Goal: Download file/media

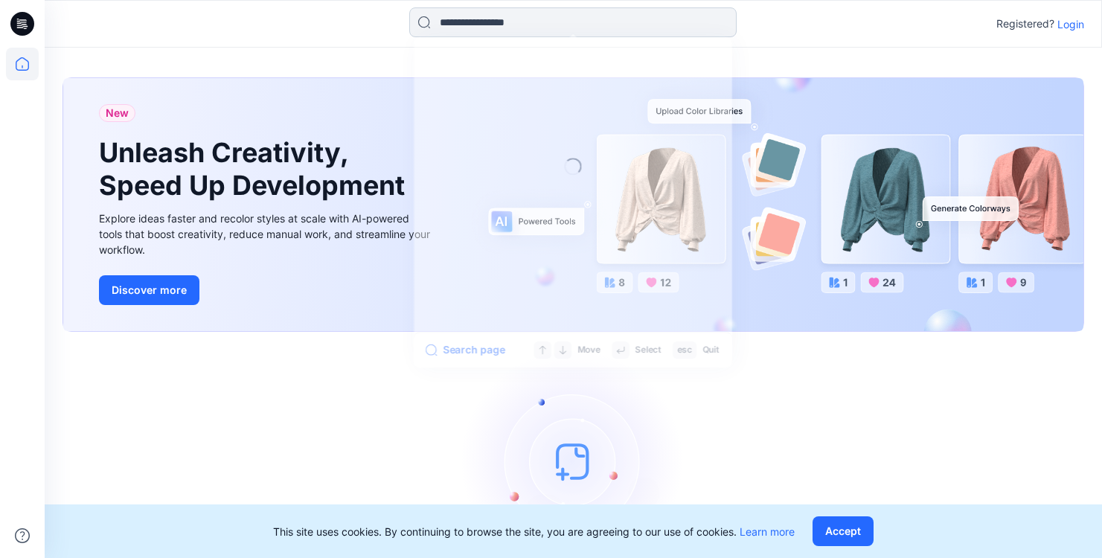
click at [557, 22] on input at bounding box center [572, 22] width 327 height 30
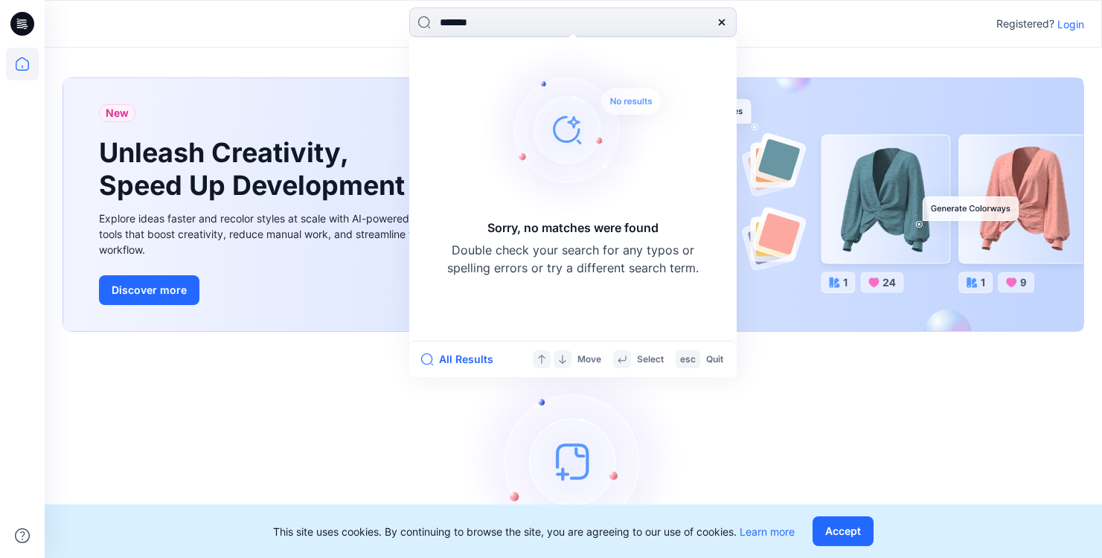
type input "*******"
click at [1076, 24] on p "Login" at bounding box center [1070, 24] width 27 height 16
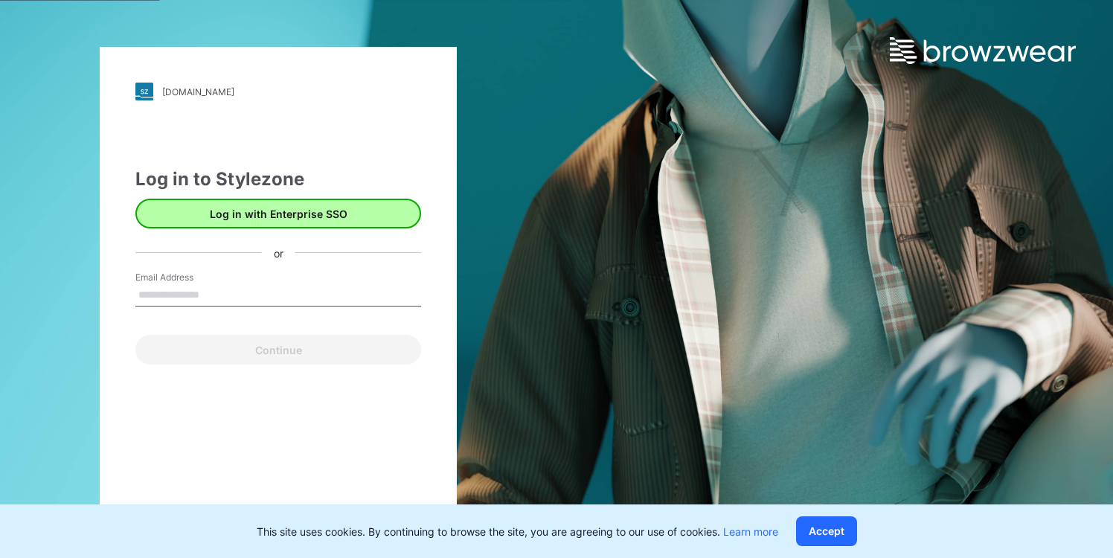
click at [267, 217] on button "Log in with Enterprise SSO" at bounding box center [278, 214] width 286 height 30
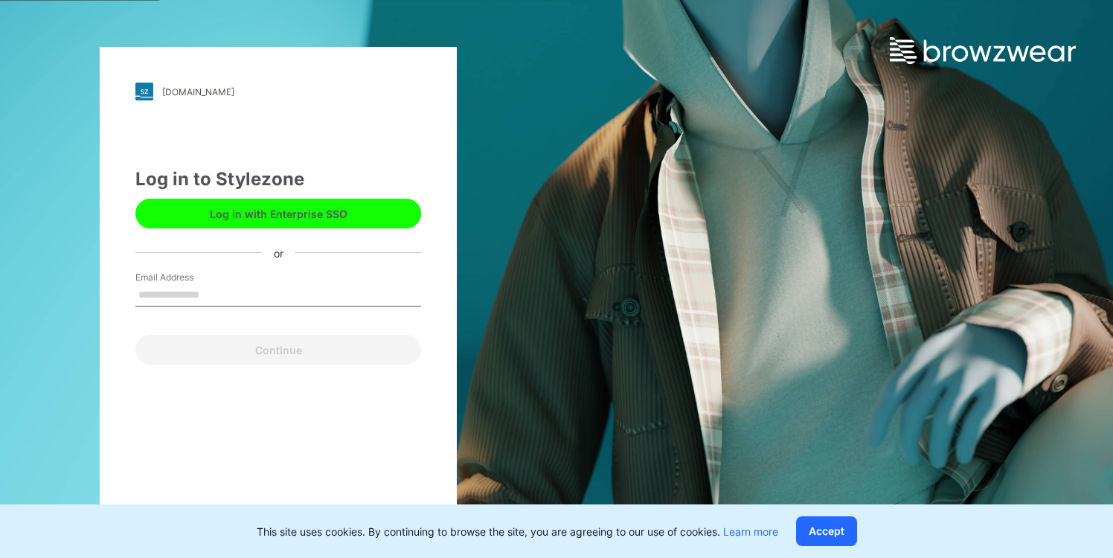
type input "**********"
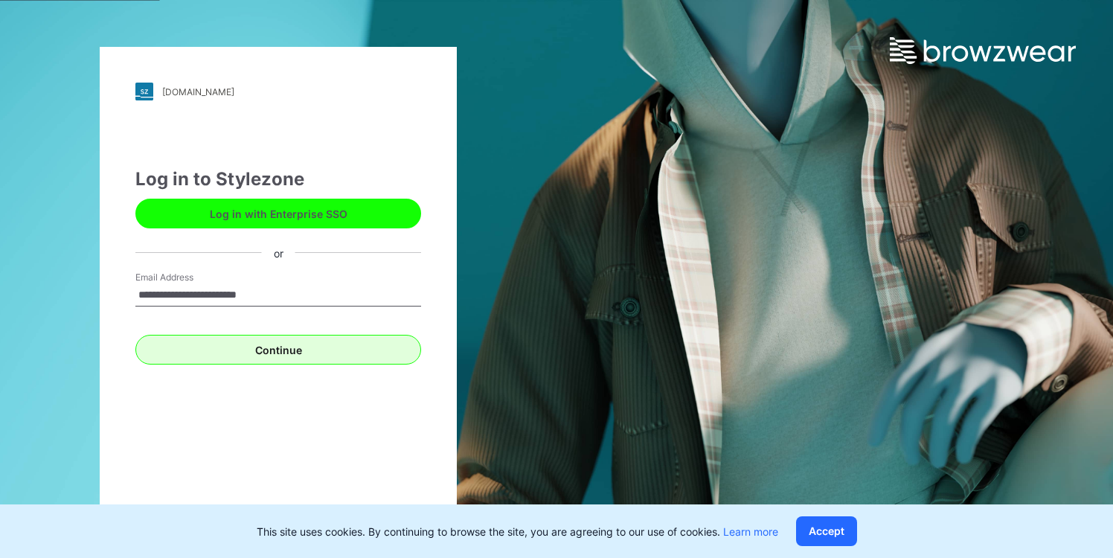
click at [263, 353] on button "Continue" at bounding box center [278, 350] width 286 height 30
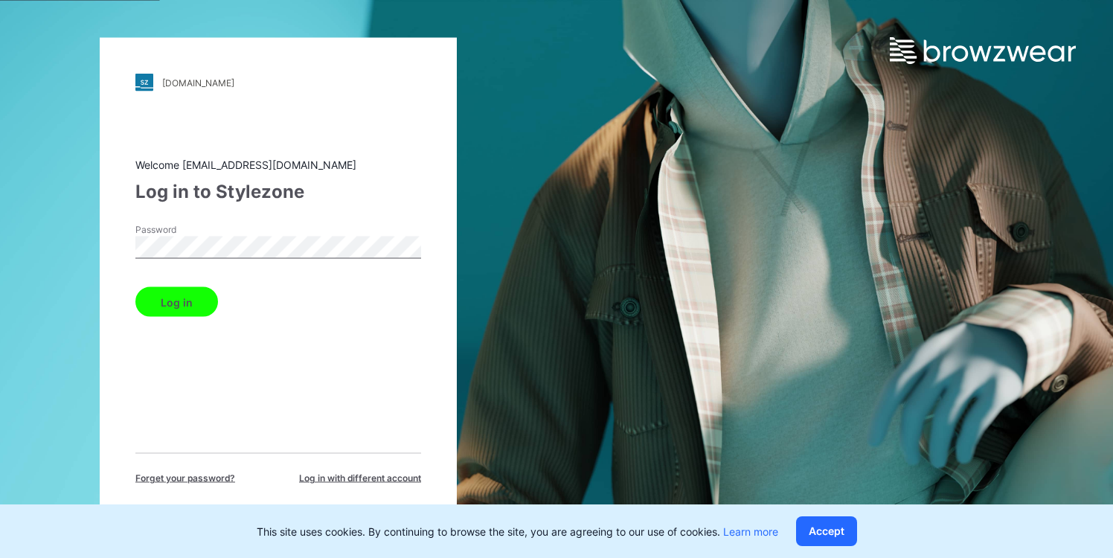
click at [176, 301] on button "Log in" at bounding box center [176, 302] width 83 height 30
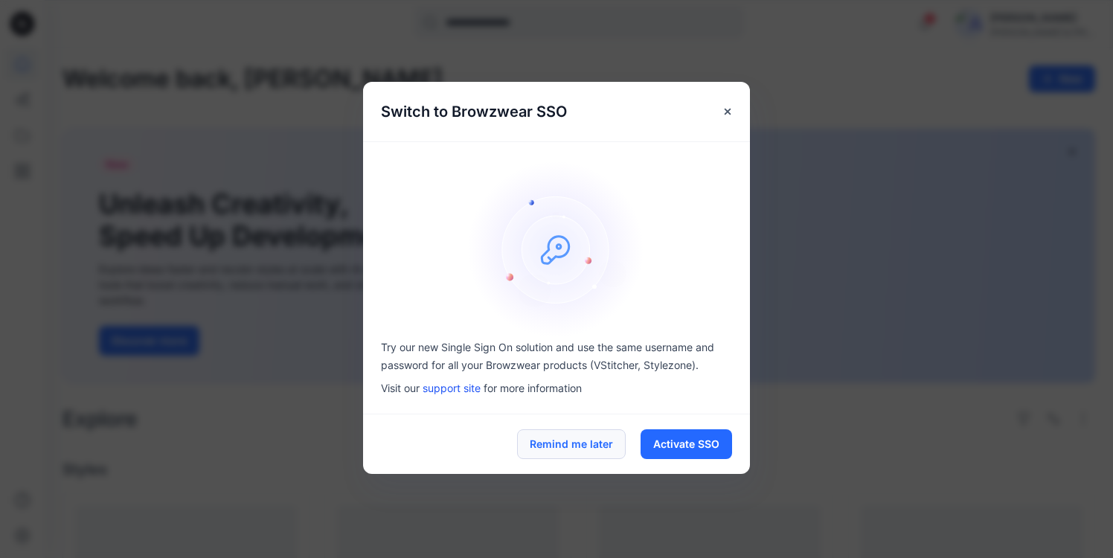
click at [591, 446] on button "Remind me later" at bounding box center [571, 444] width 109 height 30
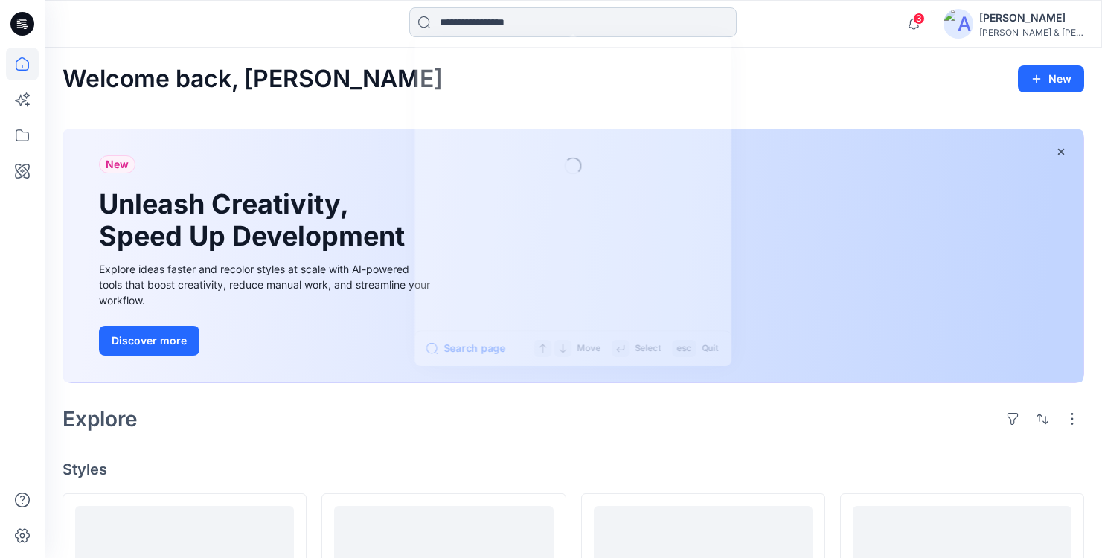
click at [469, 24] on input at bounding box center [572, 22] width 327 height 30
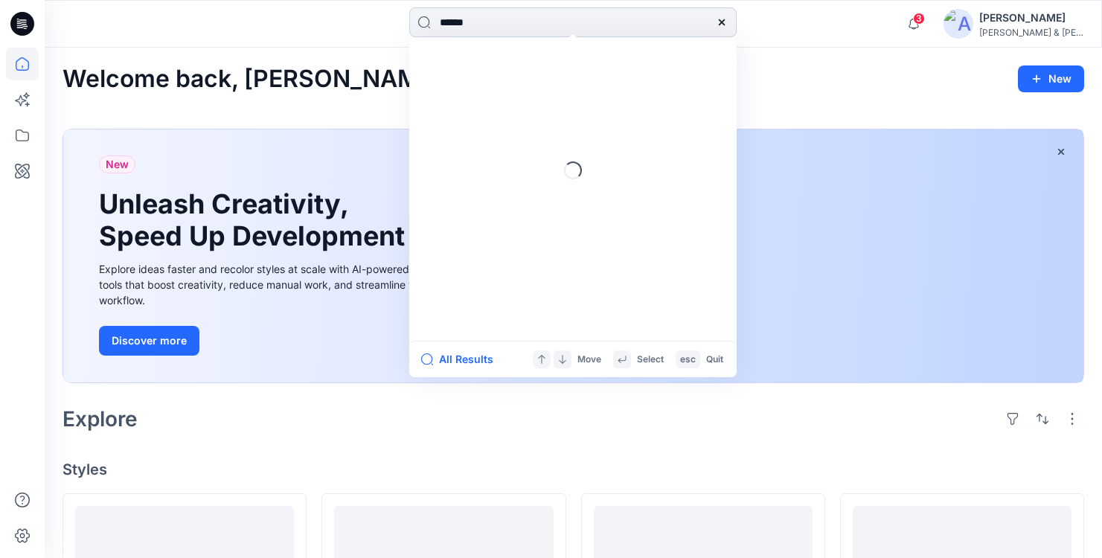
type input "*******"
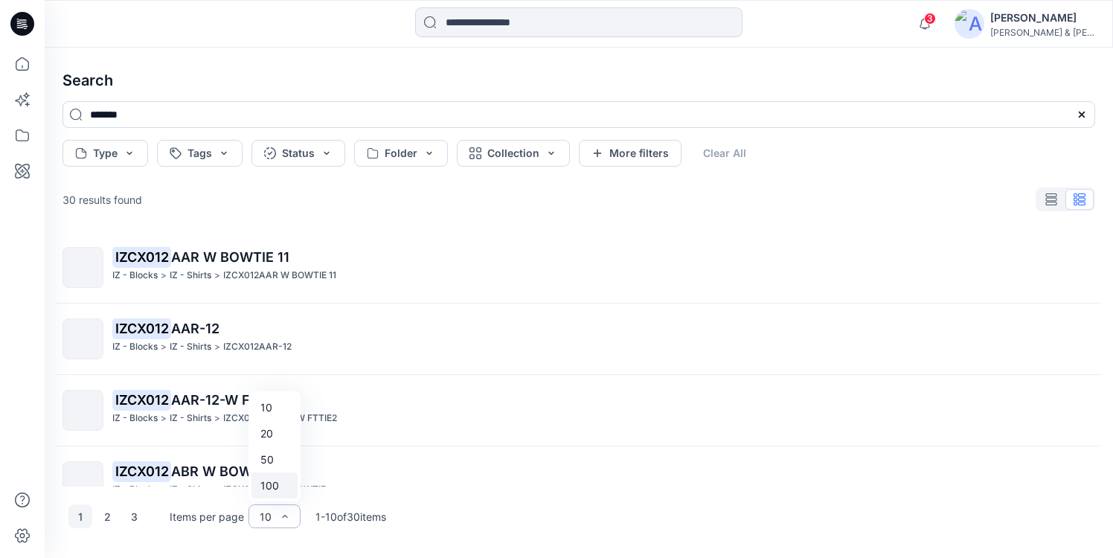
click at [272, 487] on div "100" at bounding box center [274, 485] width 46 height 26
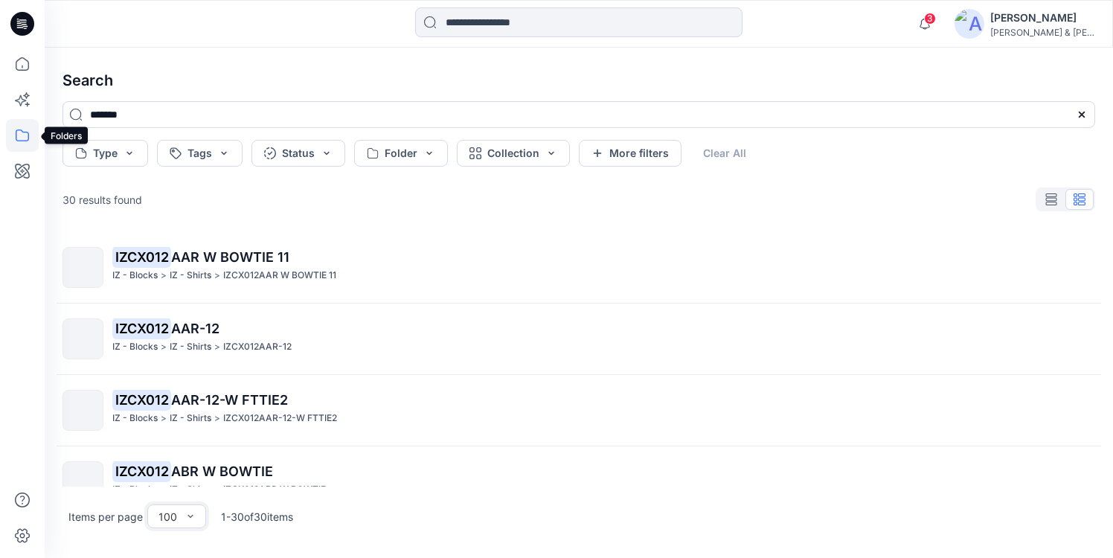
click at [26, 142] on icon at bounding box center [22, 135] width 33 height 33
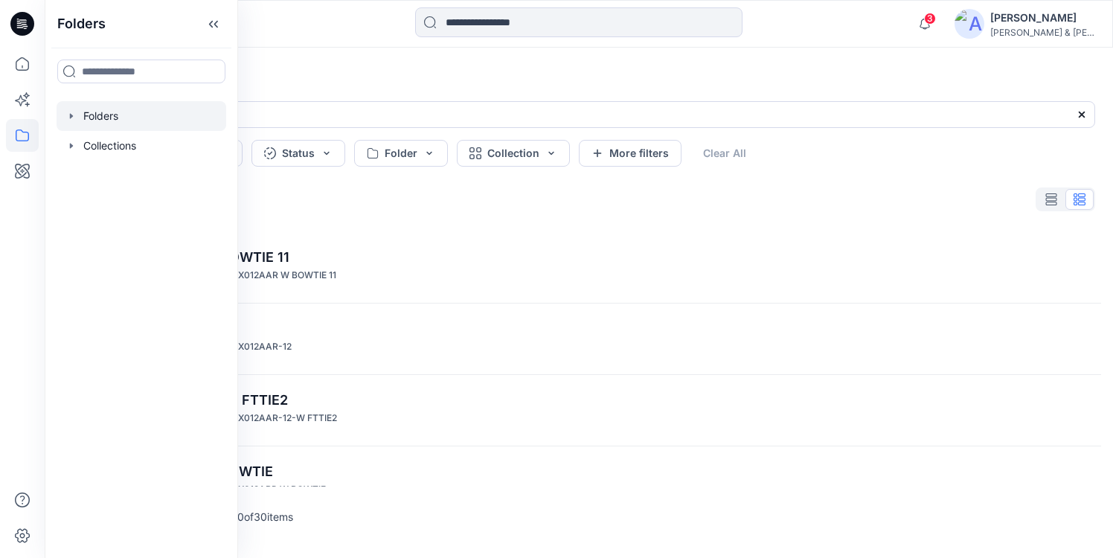
click at [74, 115] on icon "button" at bounding box center [71, 116] width 12 height 12
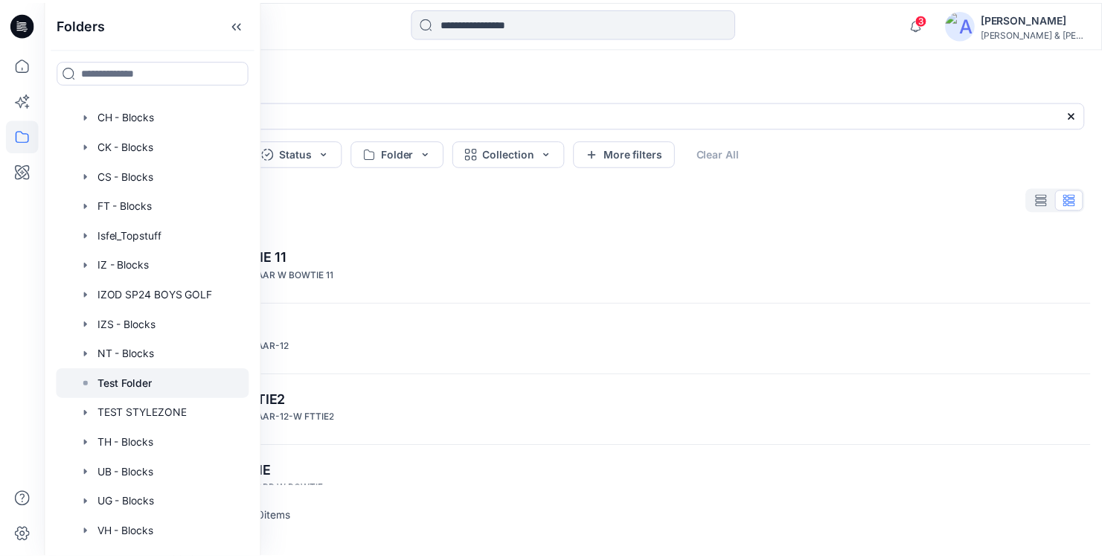
scroll to position [120, 0]
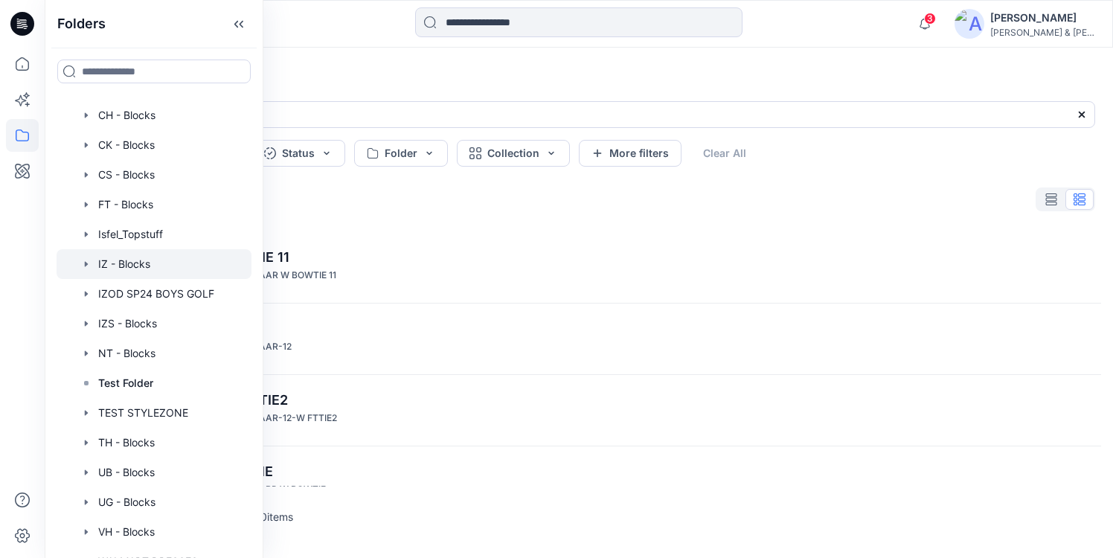
click at [90, 264] on icon "button" at bounding box center [86, 264] width 12 height 12
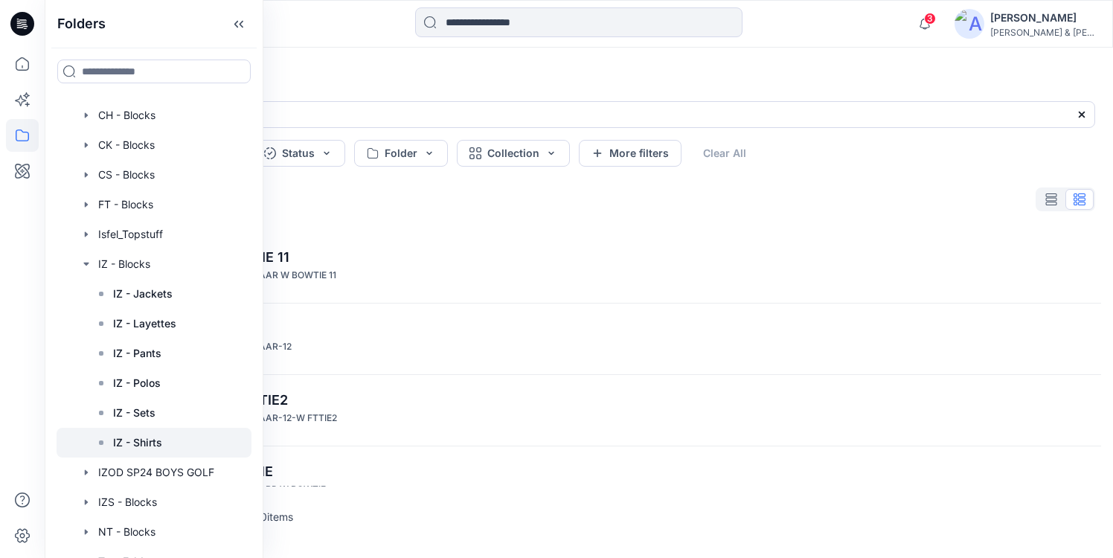
click at [167, 449] on div at bounding box center [154, 443] width 195 height 30
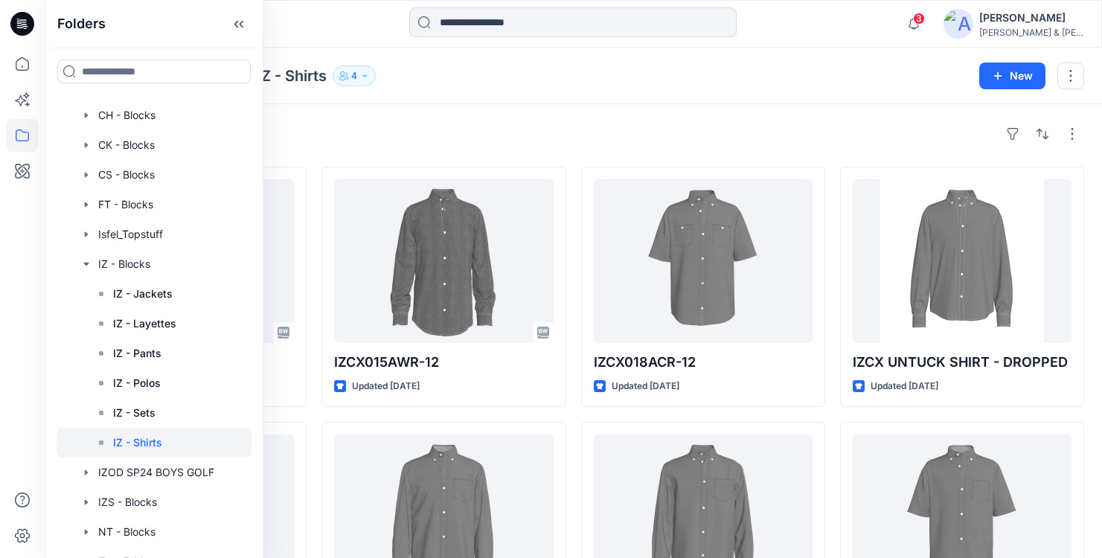
click at [500, 127] on div "Styles" at bounding box center [574, 134] width 1022 height 24
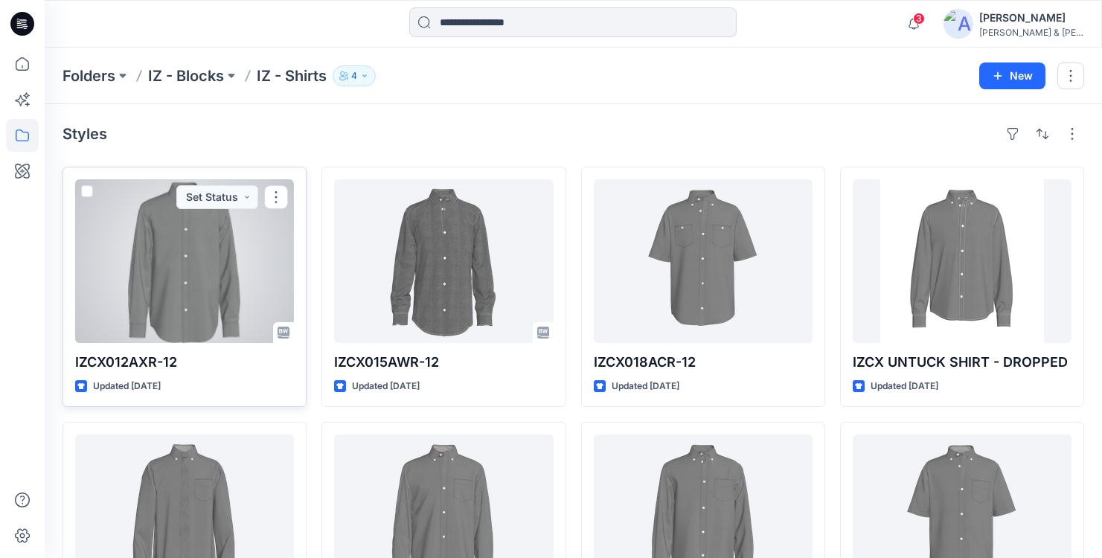
click at [200, 289] on div at bounding box center [184, 261] width 219 height 164
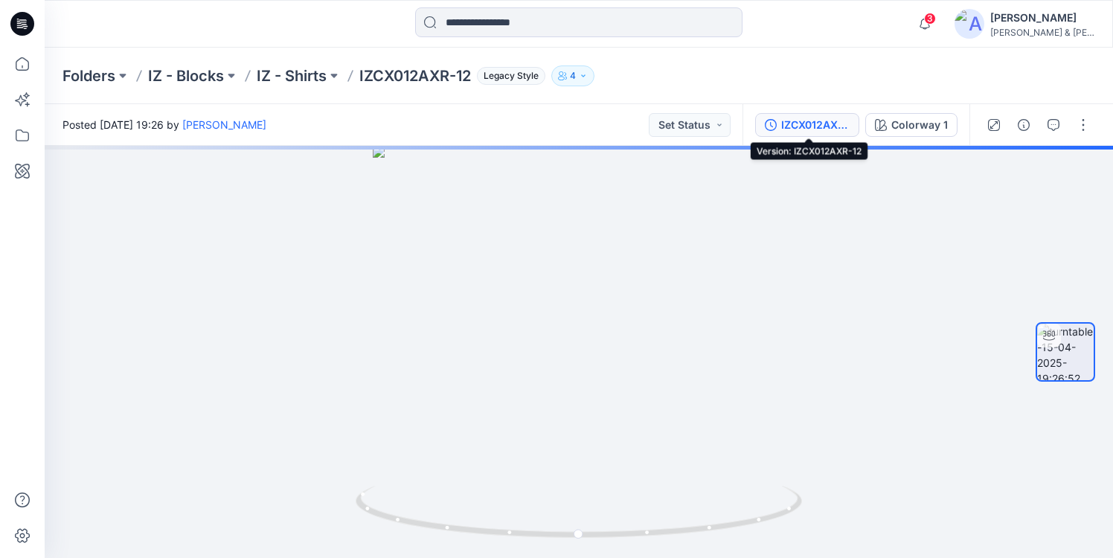
click at [819, 121] on div "IZCX012AXR-12" at bounding box center [815, 125] width 68 height 16
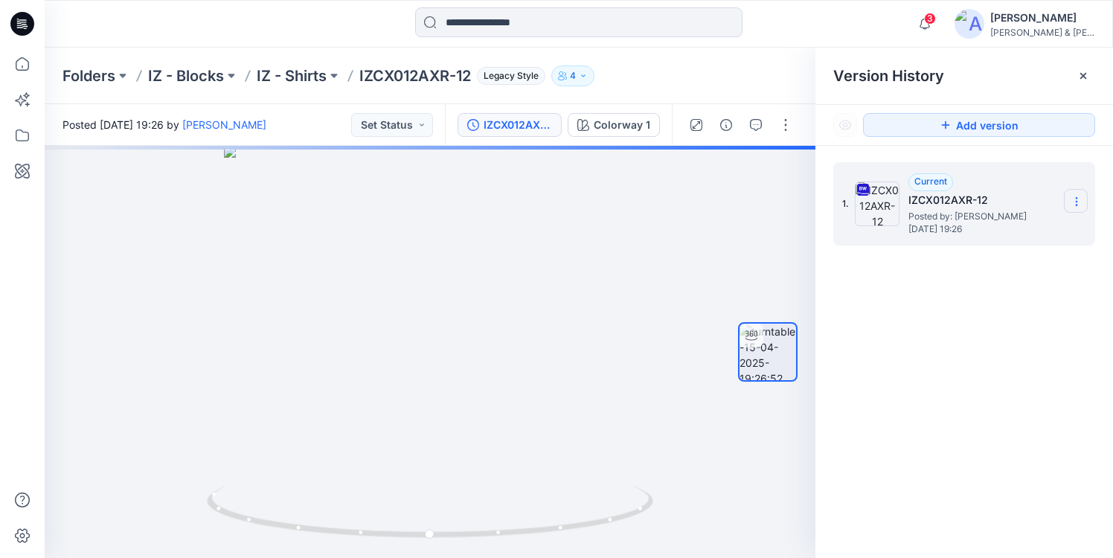
click at [1079, 194] on section at bounding box center [1076, 201] width 24 height 24
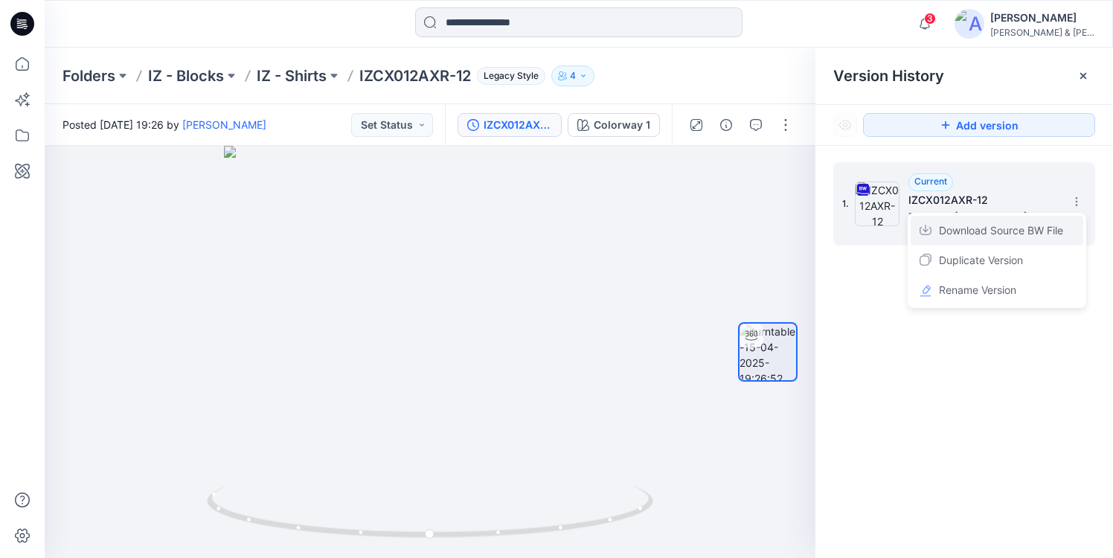
click at [992, 231] on span "Download Source BW File" at bounding box center [1001, 231] width 124 height 18
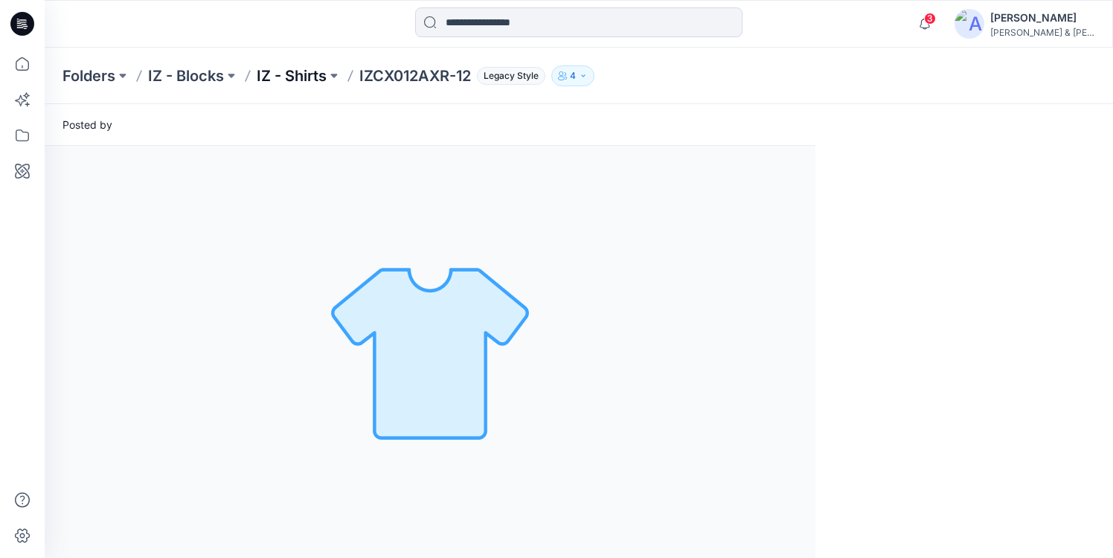
click at [296, 77] on p "IZ - Shirts" at bounding box center [292, 75] width 70 height 21
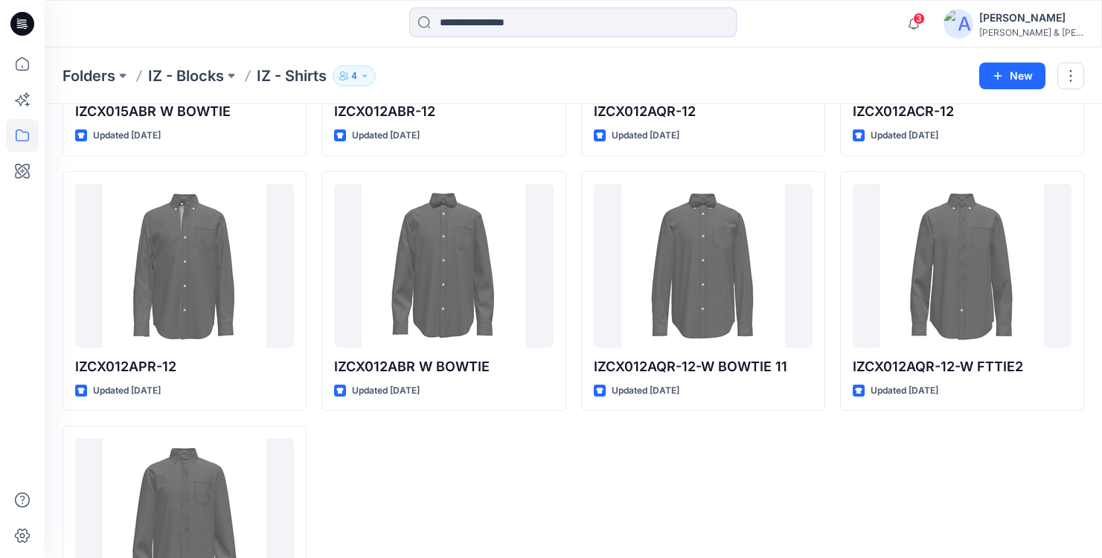
scroll to position [1270, 0]
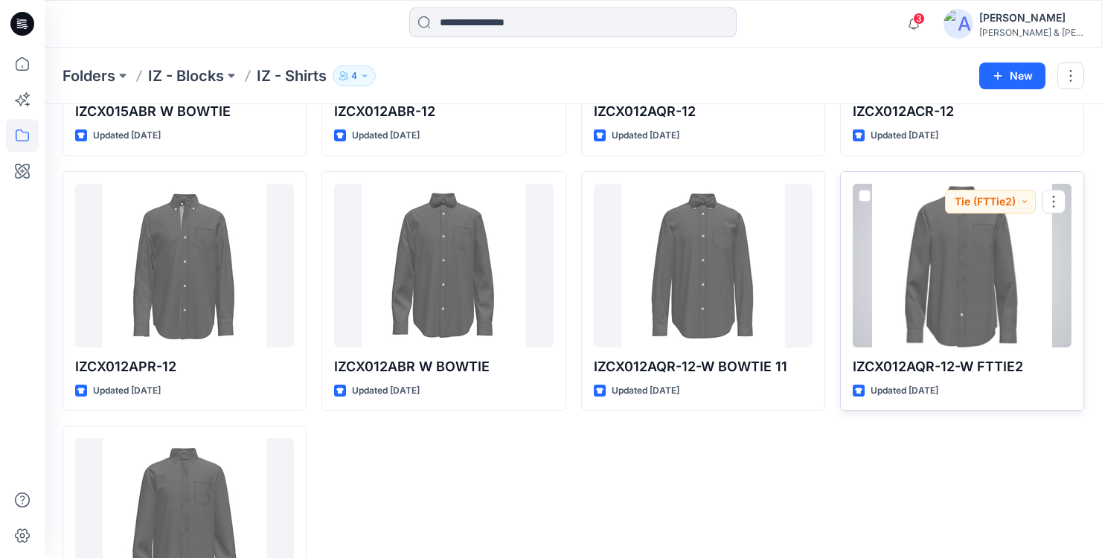
click at [967, 268] on div at bounding box center [962, 266] width 219 height 164
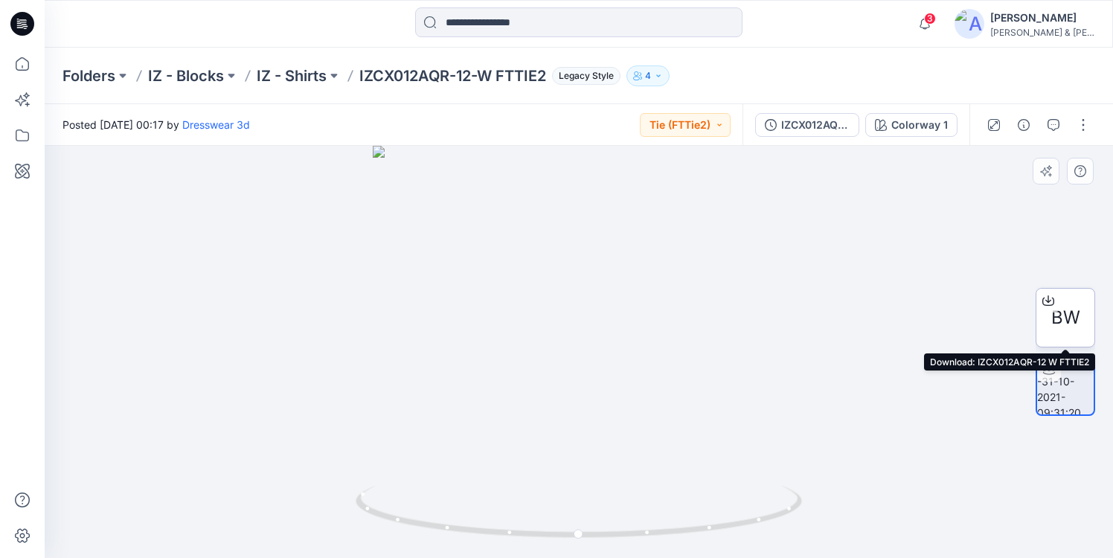
click at [1067, 321] on span "BW" at bounding box center [1065, 317] width 29 height 27
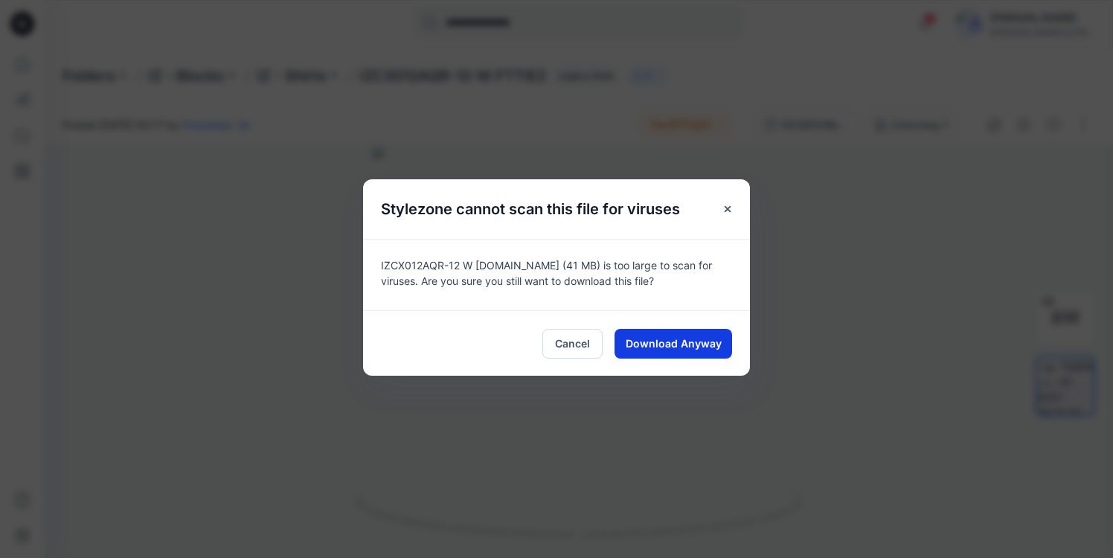
click at [682, 335] on button "Download Anyway" at bounding box center [674, 344] width 118 height 30
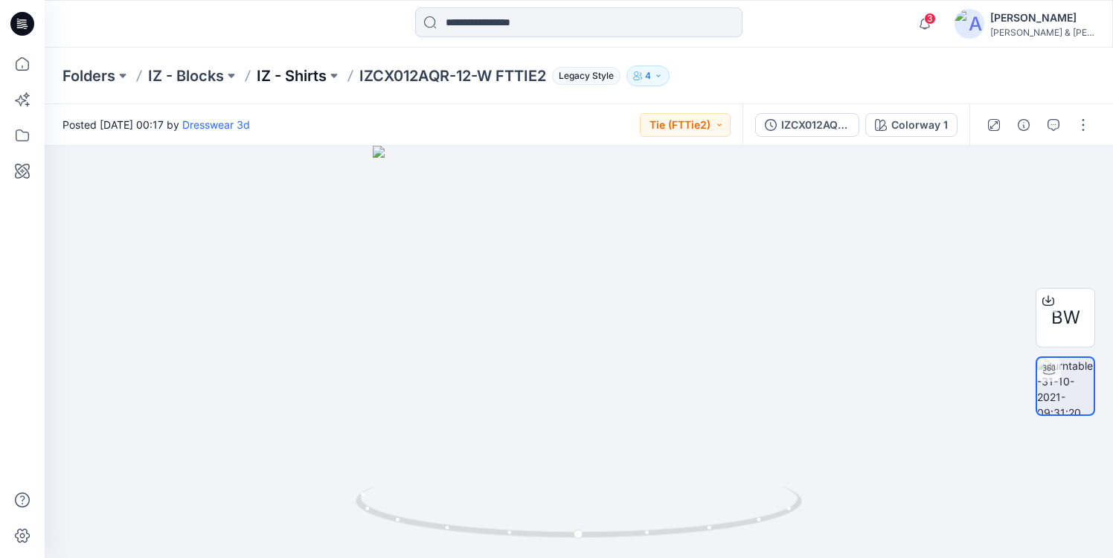
click at [304, 72] on p "IZ - Shirts" at bounding box center [292, 75] width 70 height 21
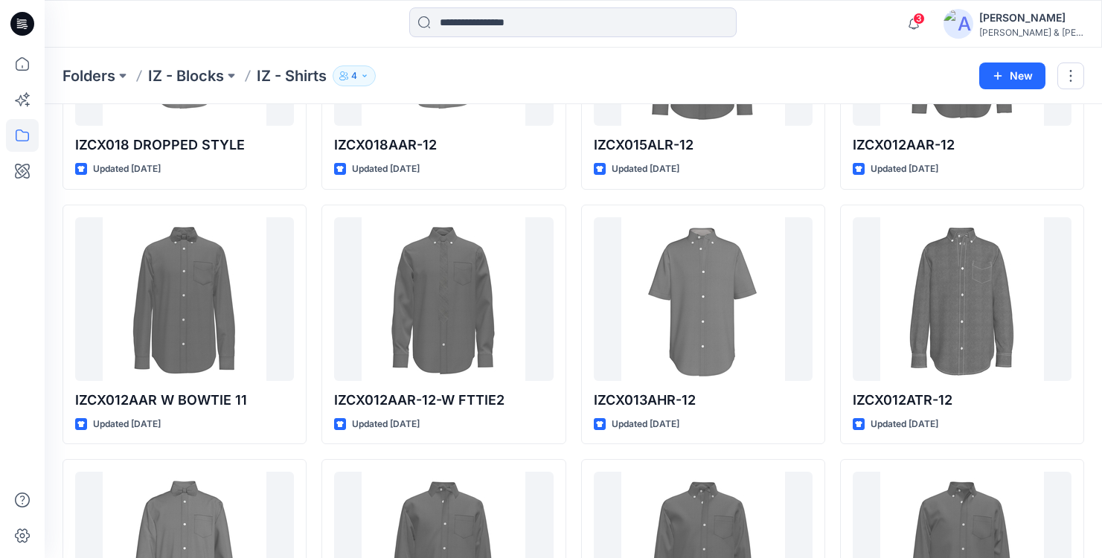
scroll to position [728, 0]
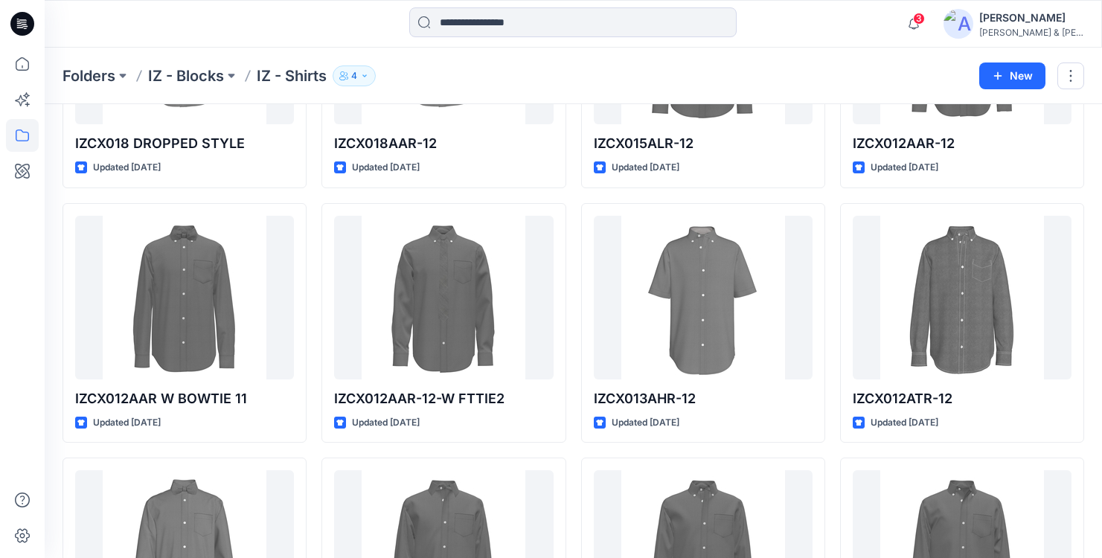
click at [313, 406] on div "IZCX012AXR-12 Updated [DATE] IZCX012AVR-12 W FTTIE2 Updated [DATE] IZCX018 DROP…" at bounding box center [574, 322] width 1022 height 1769
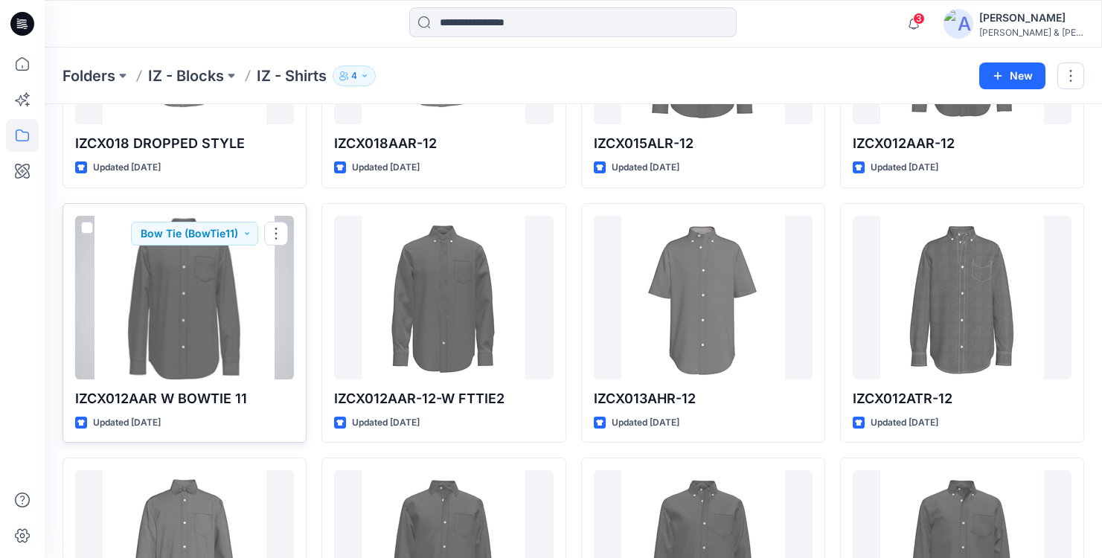
click at [205, 328] on div at bounding box center [184, 298] width 219 height 164
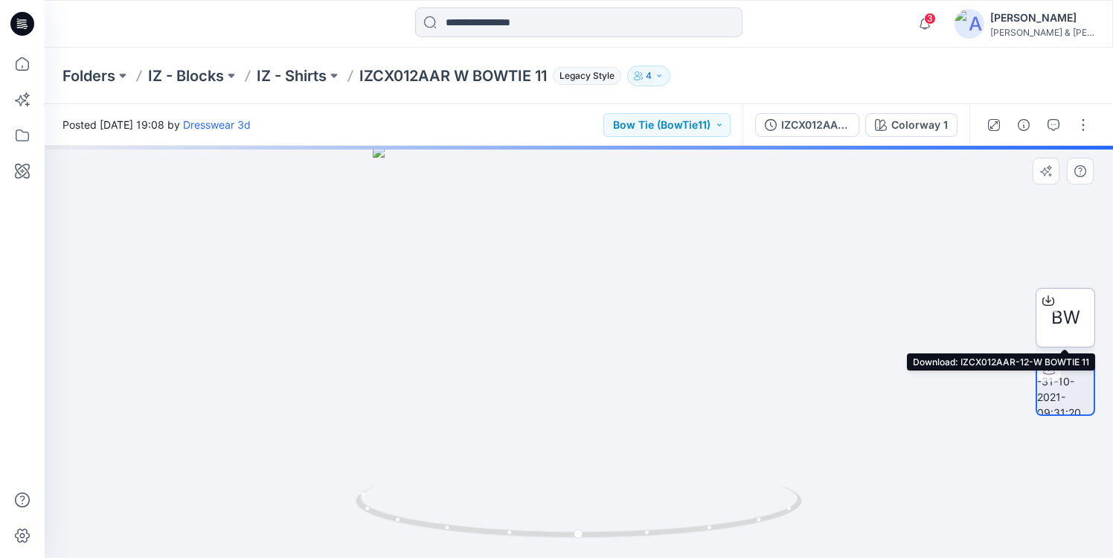
click at [1051, 326] on span "BW" at bounding box center [1065, 317] width 29 height 27
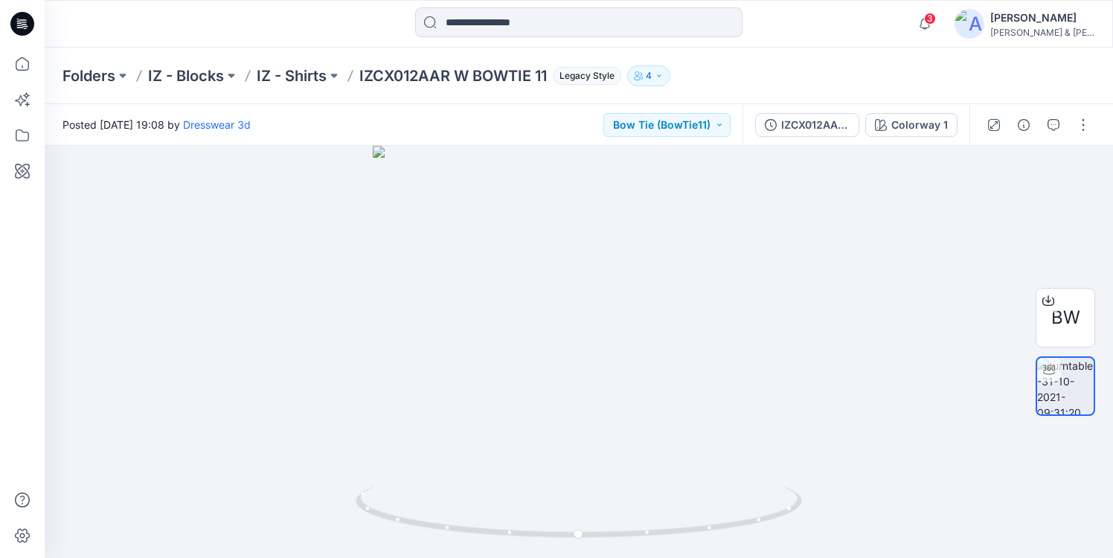
click at [847, 48] on div "Folders IZ - Blocks IZ - Shirts IZCX012AAR W BOWTIE 11 Legacy Style 4" at bounding box center [579, 76] width 1068 height 57
click at [296, 79] on p "IZ - Shirts" at bounding box center [292, 75] width 70 height 21
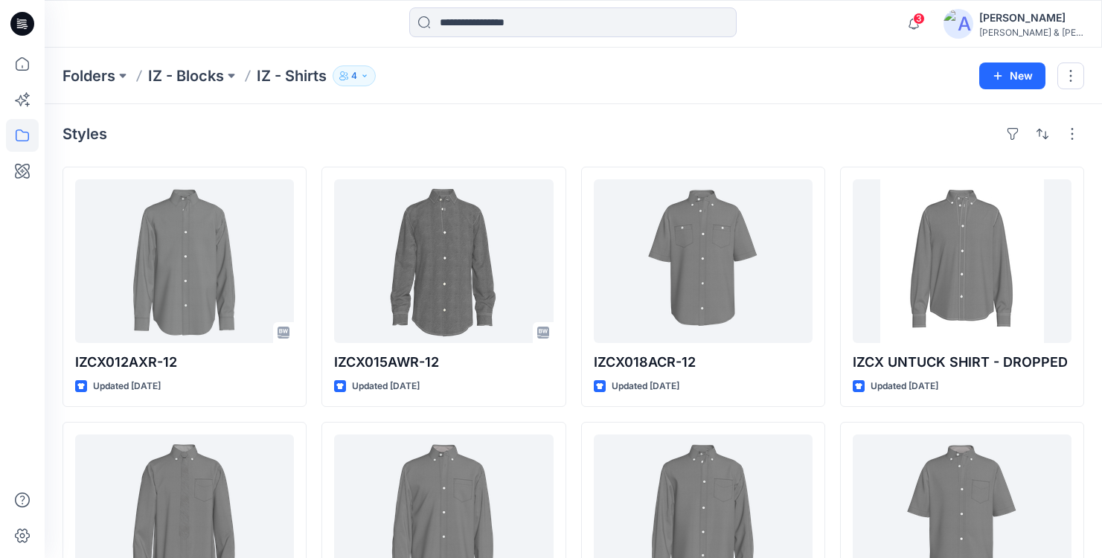
click at [830, 90] on div "Folders IZ - Blocks IZ - Shirts 4 New" at bounding box center [573, 76] width 1057 height 57
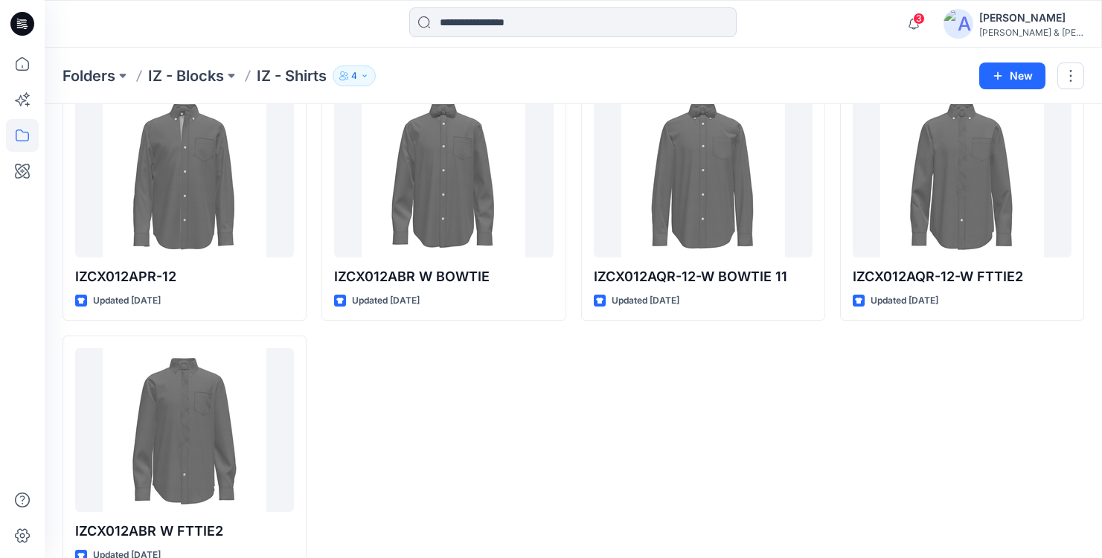
scroll to position [1360, 0]
